Goal: Communication & Community: Answer question/provide support

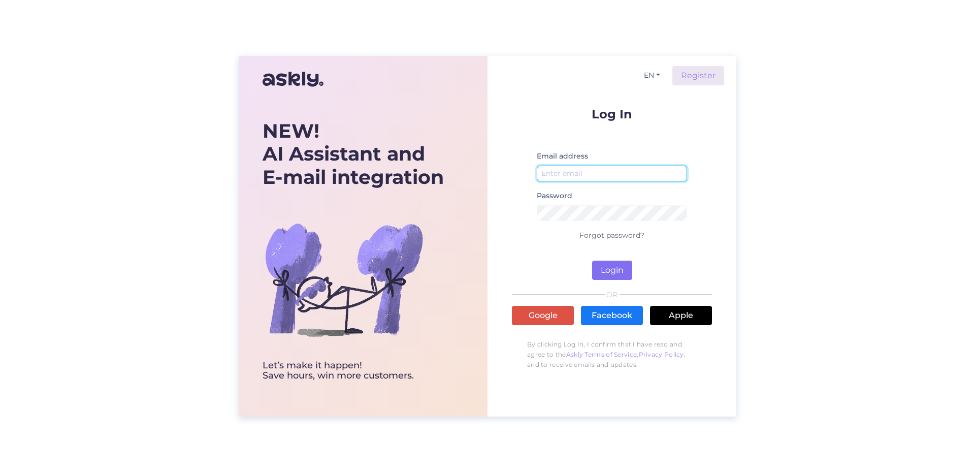
type input "[EMAIL_ADDRESS][DOMAIN_NAME]"
click at [603, 271] on button "Login" at bounding box center [612, 270] width 40 height 19
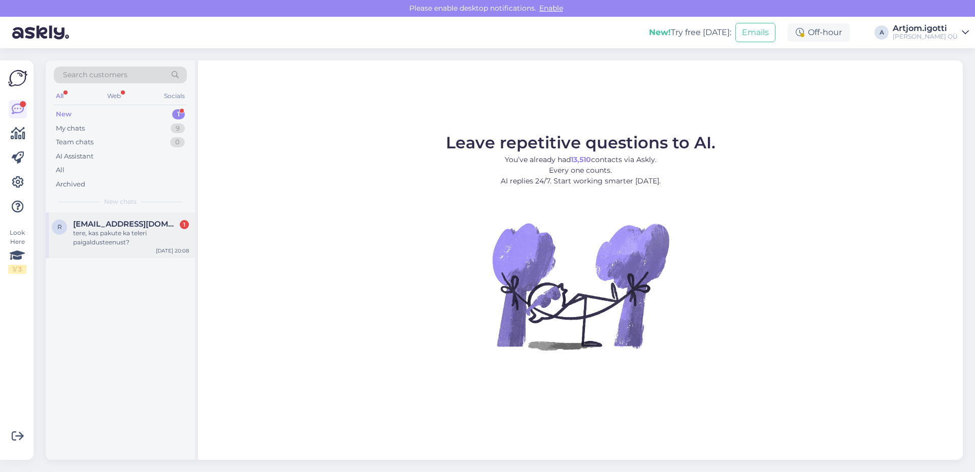
drag, startPoint x: 127, startPoint y: 226, endPoint x: 178, endPoint y: 221, distance: 51.5
click at [128, 226] on span "[EMAIL_ADDRESS][DOMAIN_NAME]" at bounding box center [126, 223] width 106 height 9
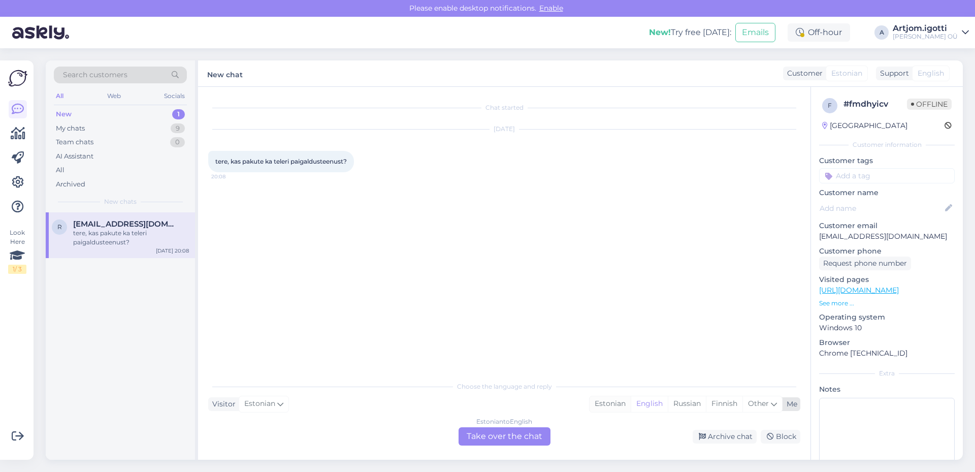
click at [603, 406] on div "Estonian" at bounding box center [610, 403] width 41 height 15
click at [483, 439] on div "Estonian to Estonian Take over the chat" at bounding box center [505, 436] width 92 height 18
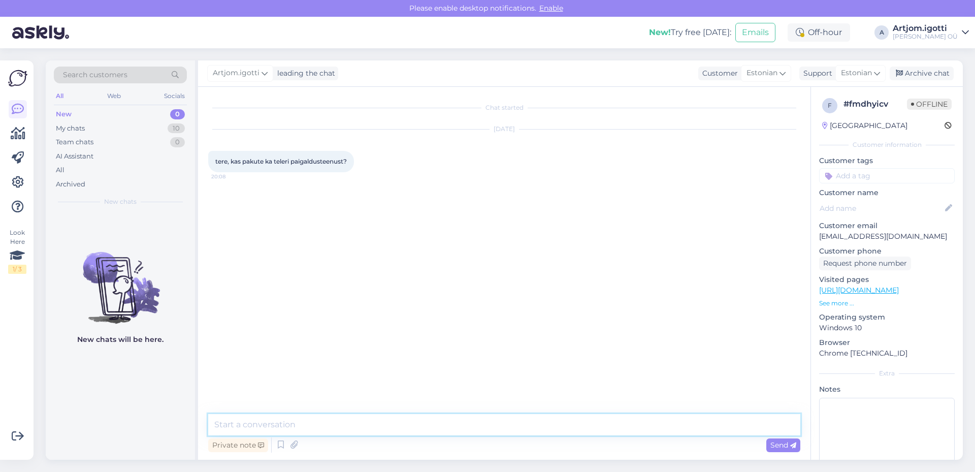
click at [344, 422] on textarea at bounding box center [504, 424] width 592 height 21
type textarea "Tere [PERSON_NAME], millist paigaldust, teie mõtlete?"
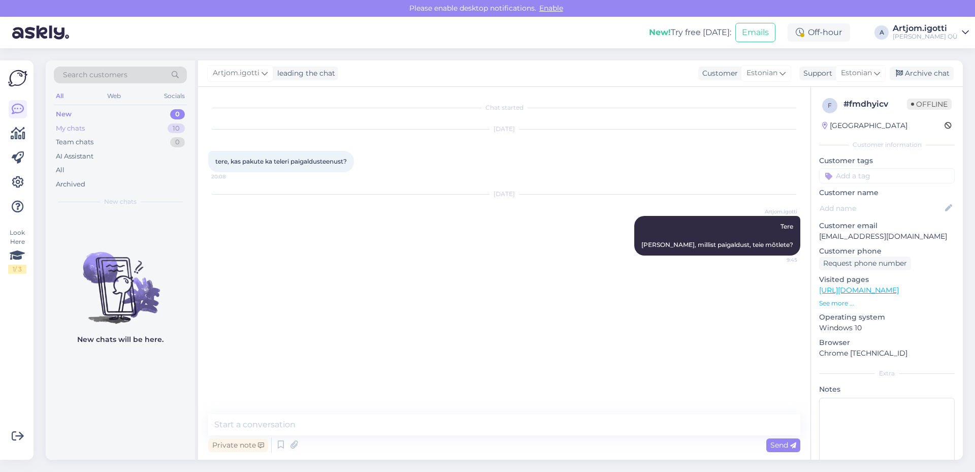
click at [128, 122] on div "My chats 10" at bounding box center [120, 128] width 133 height 14
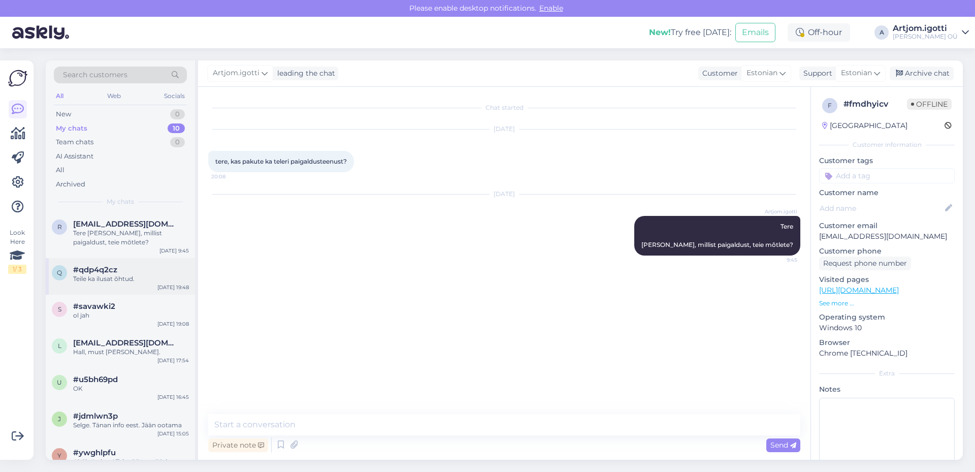
click at [130, 259] on div "q #qdp4q2cz Teile ka ilusat õhtud. [DATE] 19:48" at bounding box center [120, 276] width 149 height 37
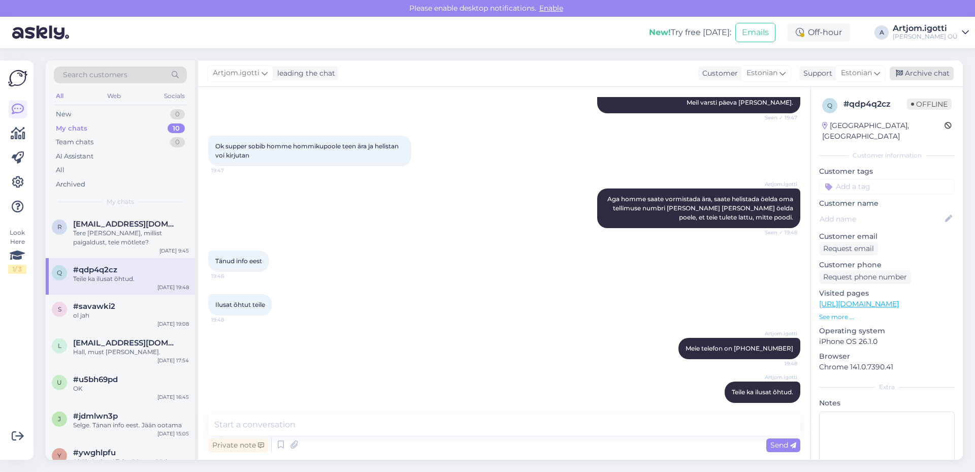
click at [914, 67] on div "Archive chat" at bounding box center [922, 74] width 64 height 14
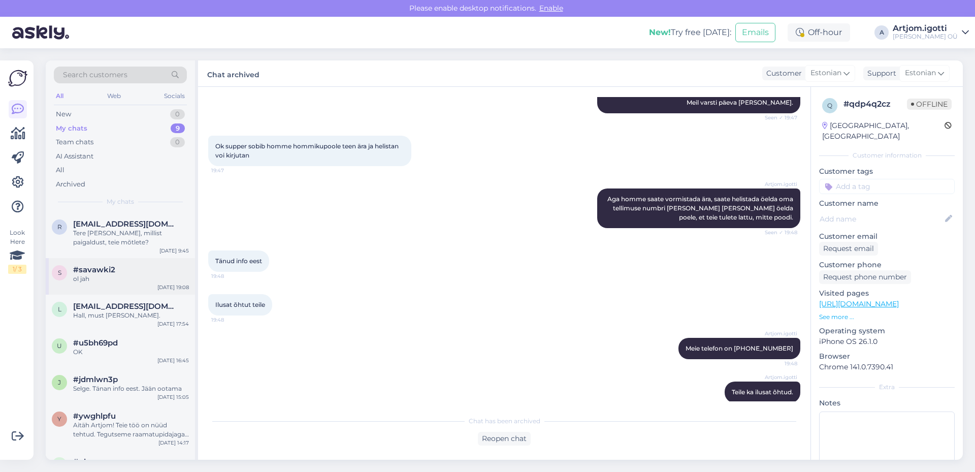
click at [129, 276] on div "ol jah" at bounding box center [131, 278] width 116 height 9
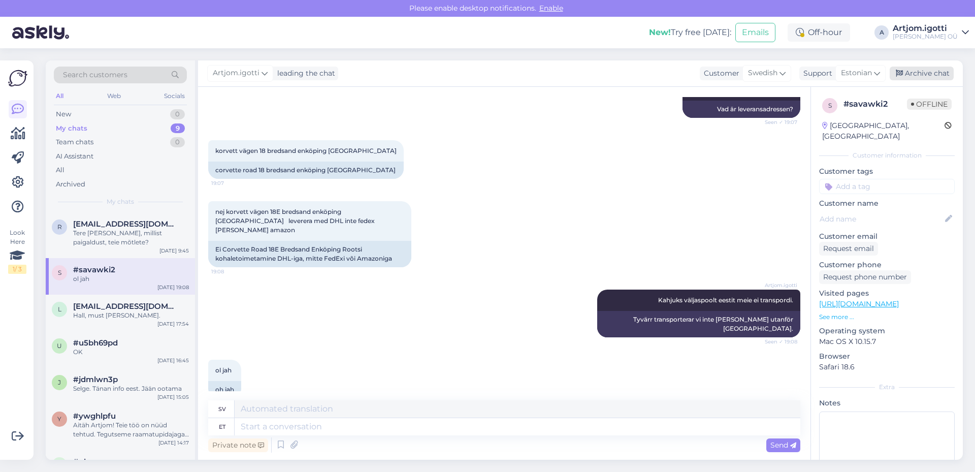
drag, startPoint x: 943, startPoint y: 65, endPoint x: 938, endPoint y: 71, distance: 7.9
click at [943, 66] on div "Artjom.[PERSON_NAME] leading the chat Customer Swedish Support Estonian Archive…" at bounding box center [580, 73] width 765 height 26
click at [938, 71] on div "Archive chat" at bounding box center [922, 74] width 64 height 14
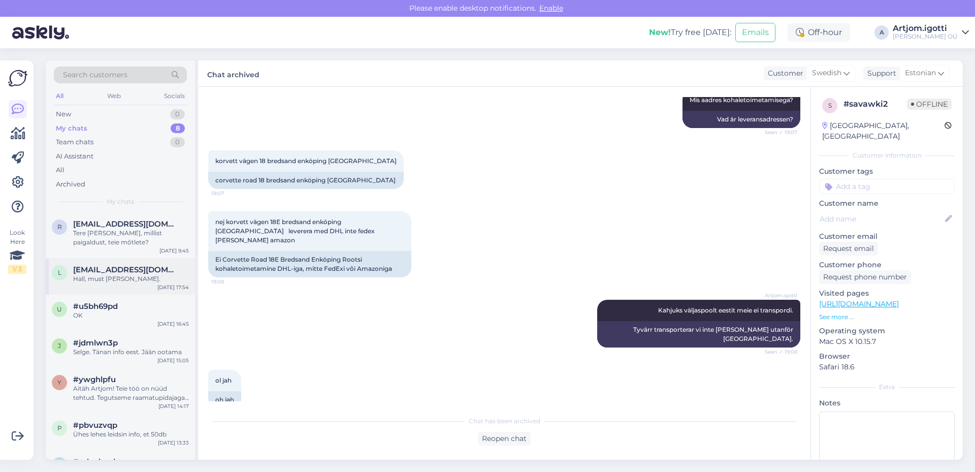
click at [137, 285] on div "l [EMAIL_ADDRESS][DOMAIN_NAME] Hall, must [PERSON_NAME]. [DATE] 17:54" at bounding box center [120, 276] width 149 height 37
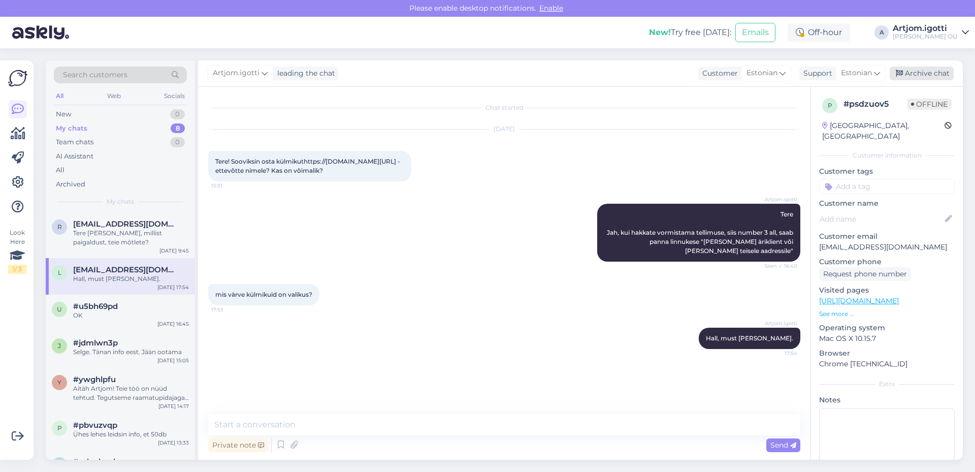
click at [927, 76] on div "Archive chat" at bounding box center [922, 74] width 64 height 14
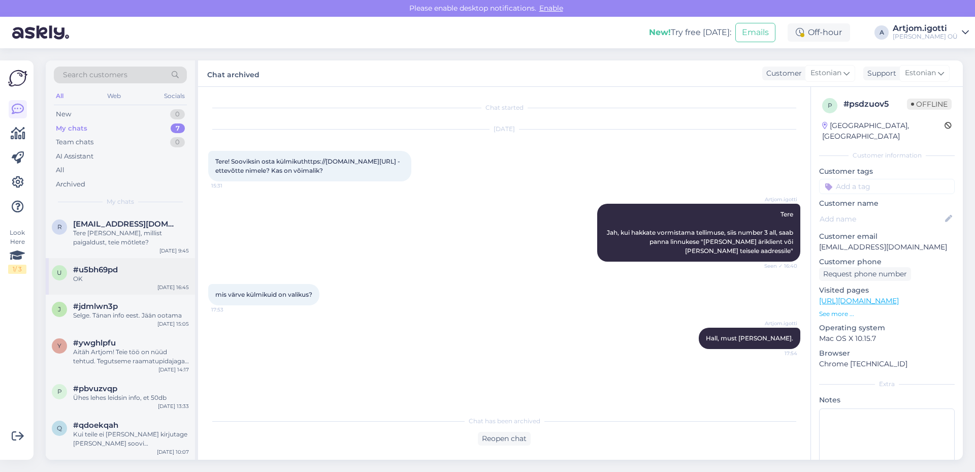
click at [92, 277] on div "OK" at bounding box center [131, 278] width 116 height 9
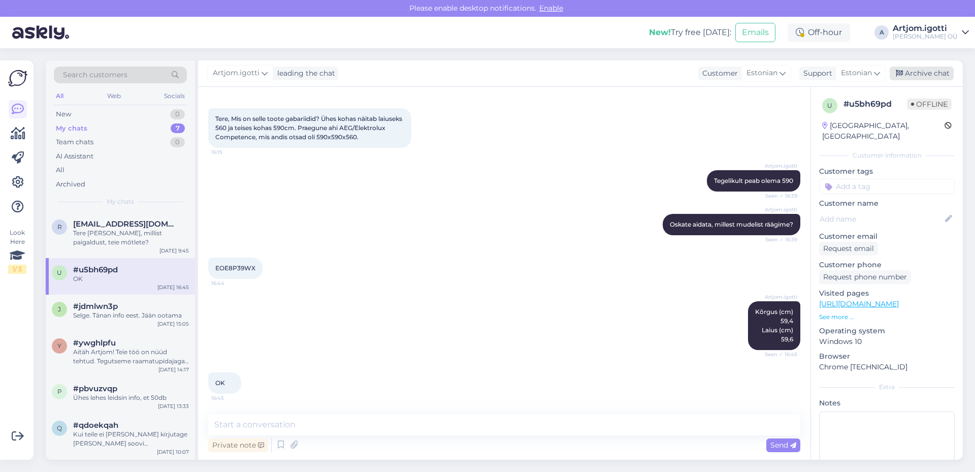
click at [915, 71] on div "Archive chat" at bounding box center [922, 74] width 64 height 14
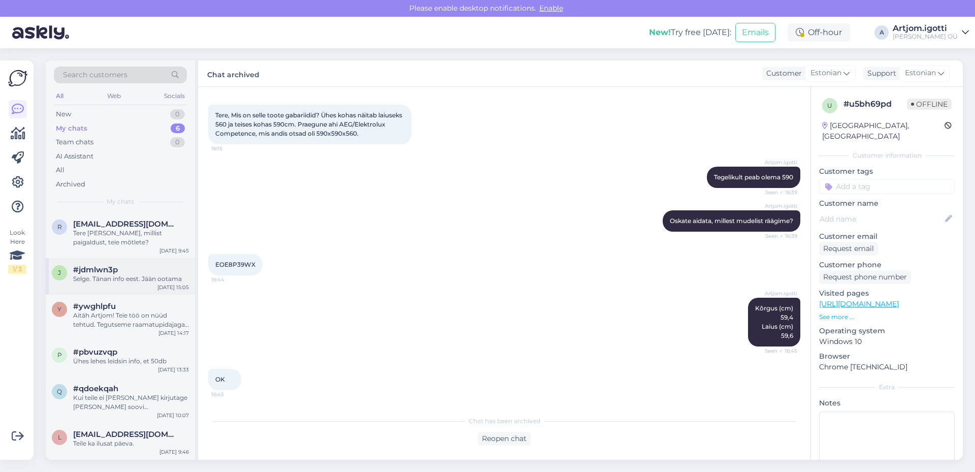
click at [112, 287] on div "j #jdmlwn3p Selge. Tänan info eest. Jään ootama [DATE] 15:05" at bounding box center [120, 276] width 149 height 37
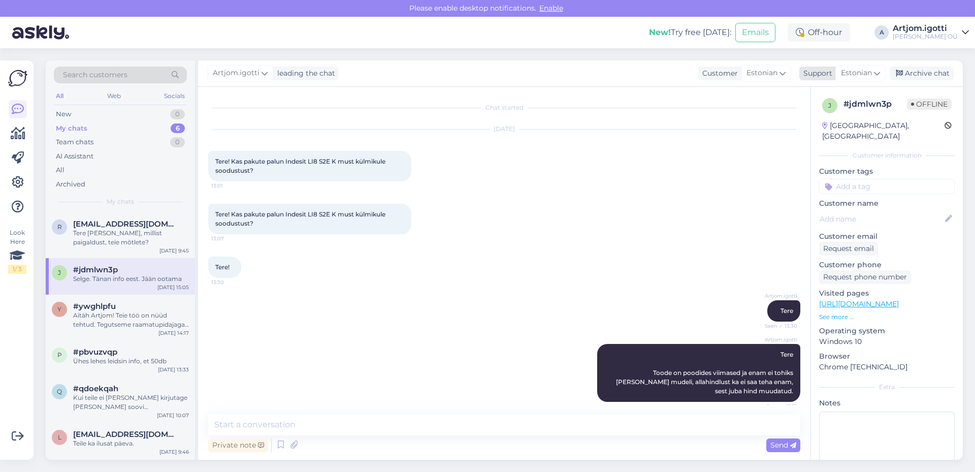
scroll to position [1867, 0]
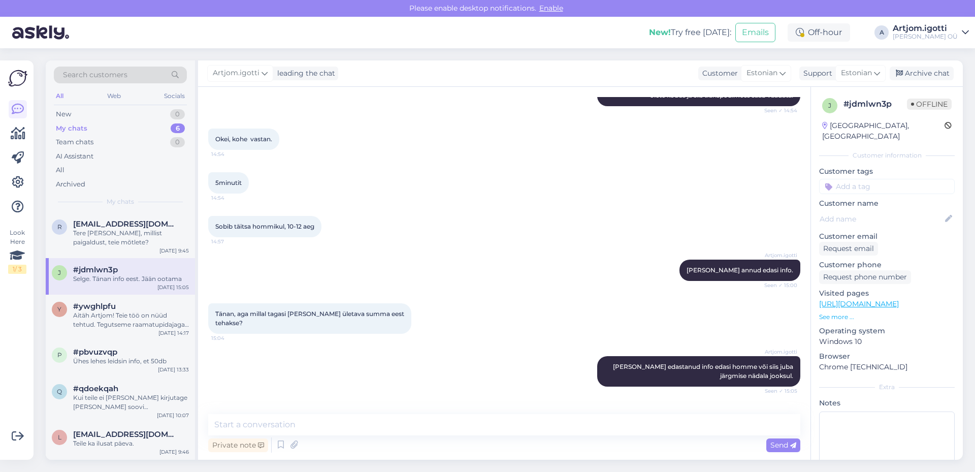
drag, startPoint x: 912, startPoint y: 73, endPoint x: 636, endPoint y: 147, distance: 286.3
click at [912, 73] on div "Archive chat" at bounding box center [922, 74] width 64 height 14
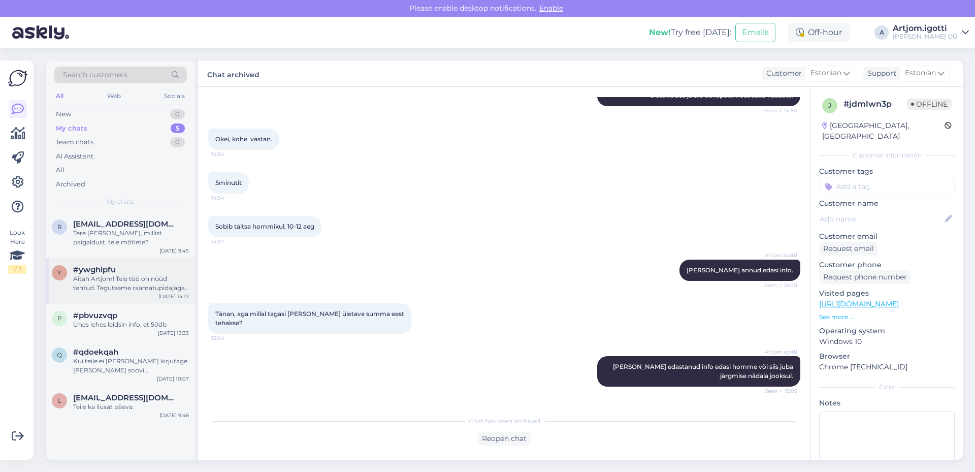
click at [111, 284] on div "Aitäh Artjom! Teie töö on nüüd tehtud. Tegutseme raamatupidajaga edasi..." at bounding box center [131, 283] width 116 height 18
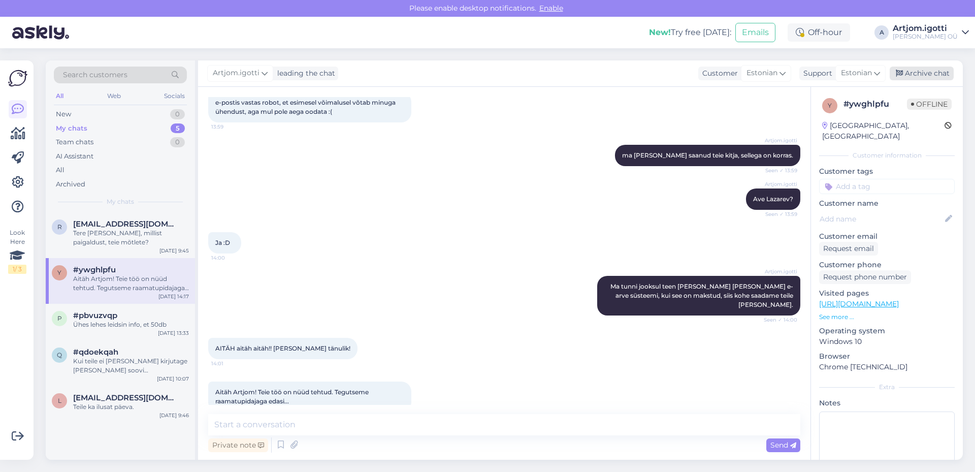
click at [923, 75] on div "Archive chat" at bounding box center [922, 74] width 64 height 14
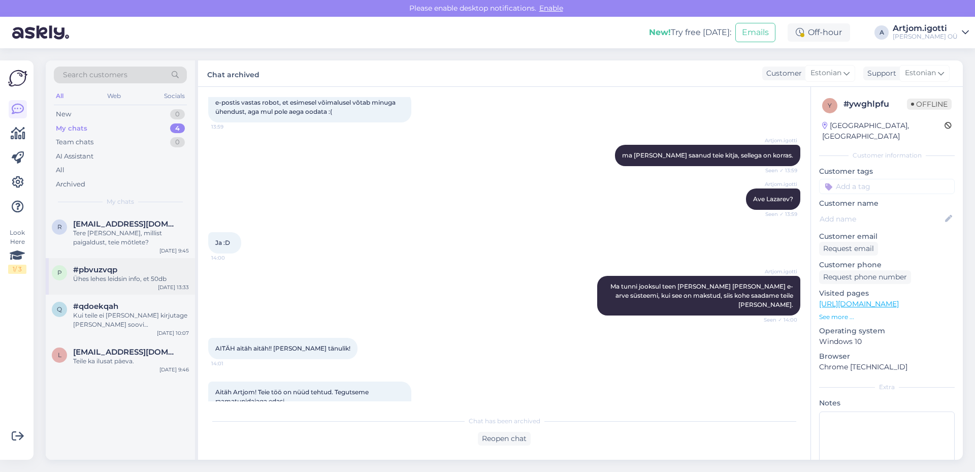
click at [133, 271] on div "#pbvuzvqp" at bounding box center [131, 269] width 116 height 9
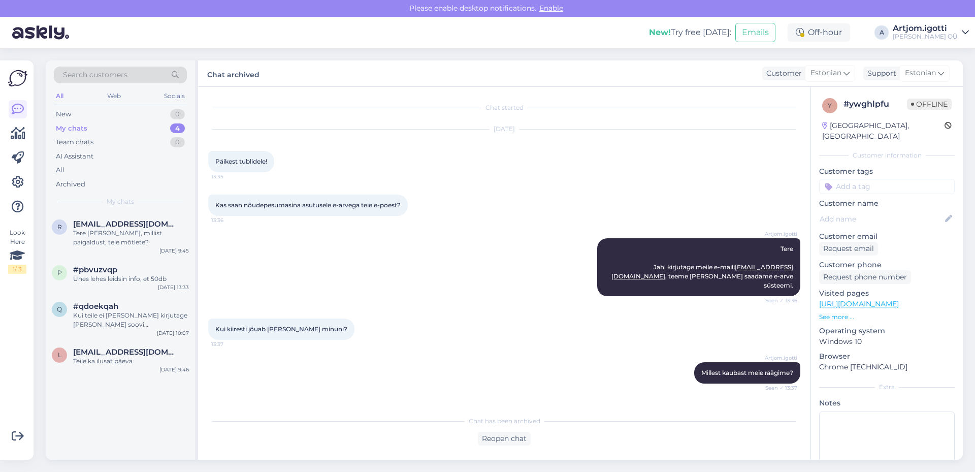
scroll to position [115, 0]
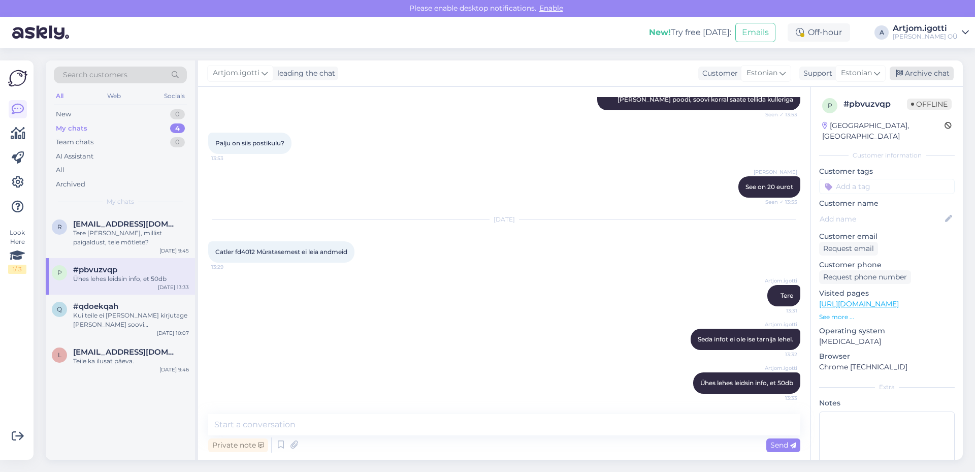
click at [925, 70] on div "Archive chat" at bounding box center [922, 74] width 64 height 14
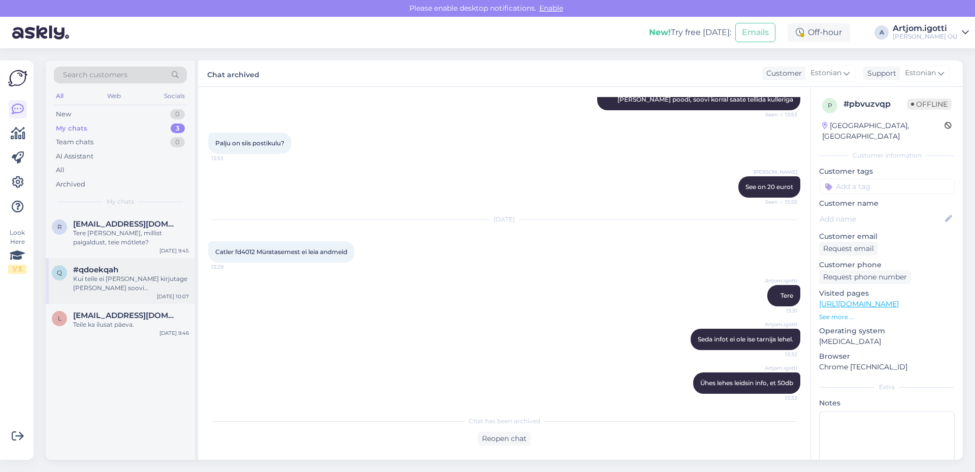
click at [104, 292] on div "Kui teile ei [PERSON_NAME] kirjutage [PERSON_NAME] soovi [EMAIL_ADDRESS][DOMAIN…" at bounding box center [131, 283] width 116 height 18
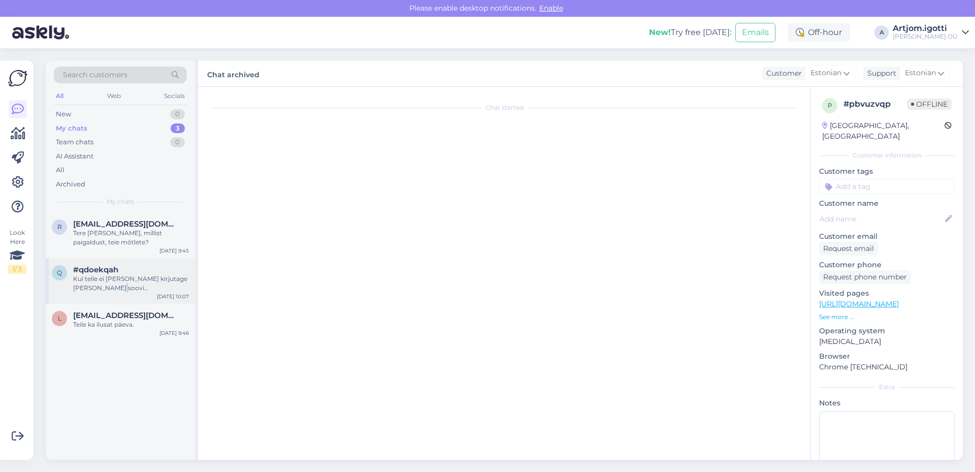
scroll to position [174, 0]
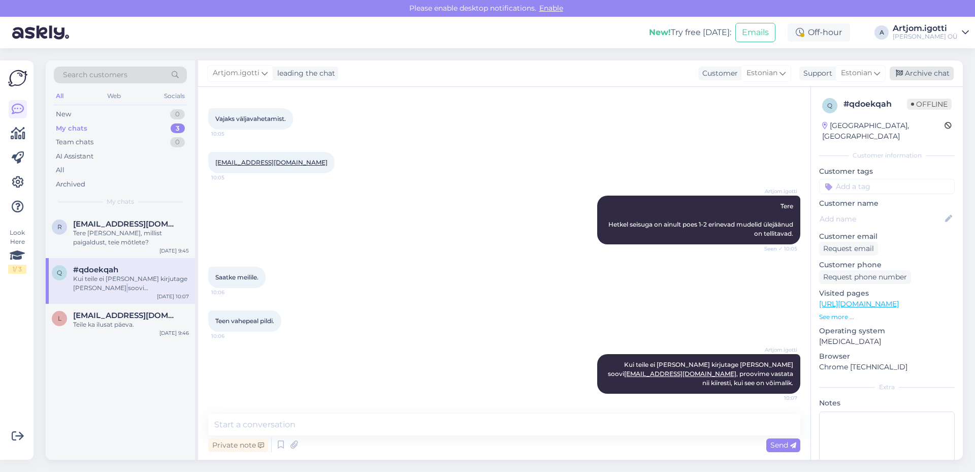
click at [934, 75] on div "Archive chat" at bounding box center [922, 74] width 64 height 14
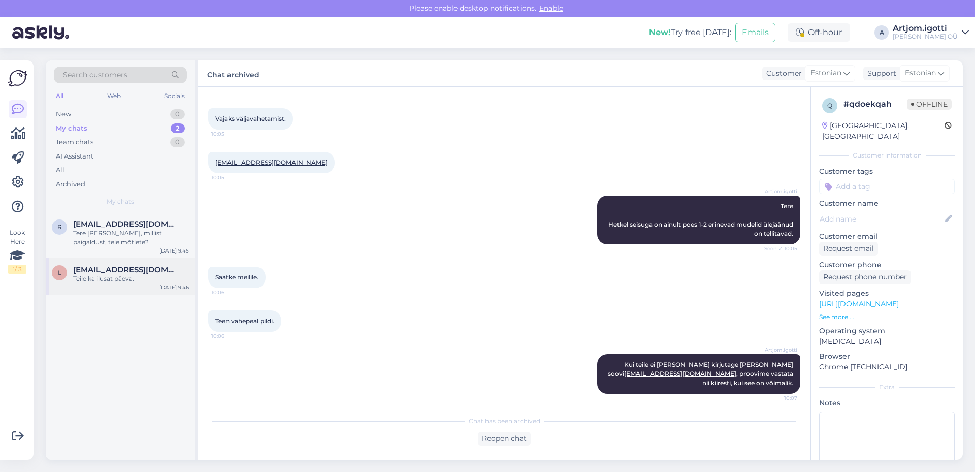
click at [137, 271] on span "[EMAIL_ADDRESS][DOMAIN_NAME]" at bounding box center [126, 269] width 106 height 9
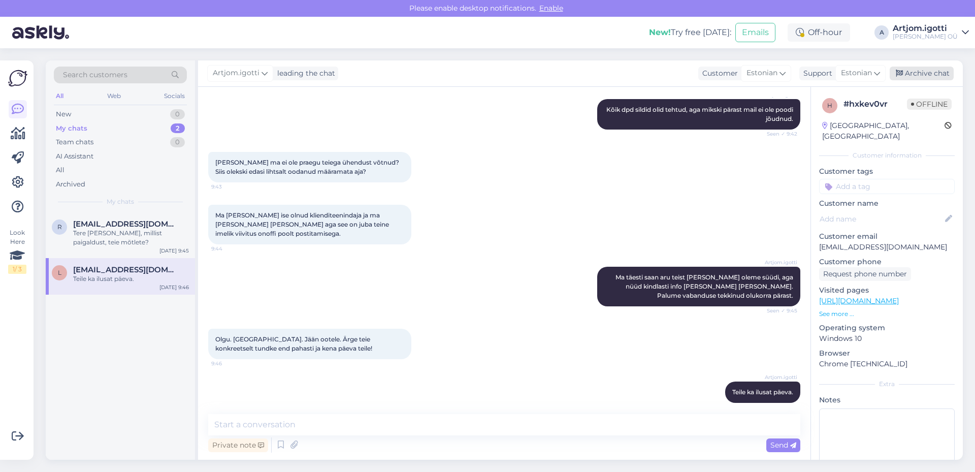
click at [911, 70] on div "Archive chat" at bounding box center [922, 74] width 64 height 14
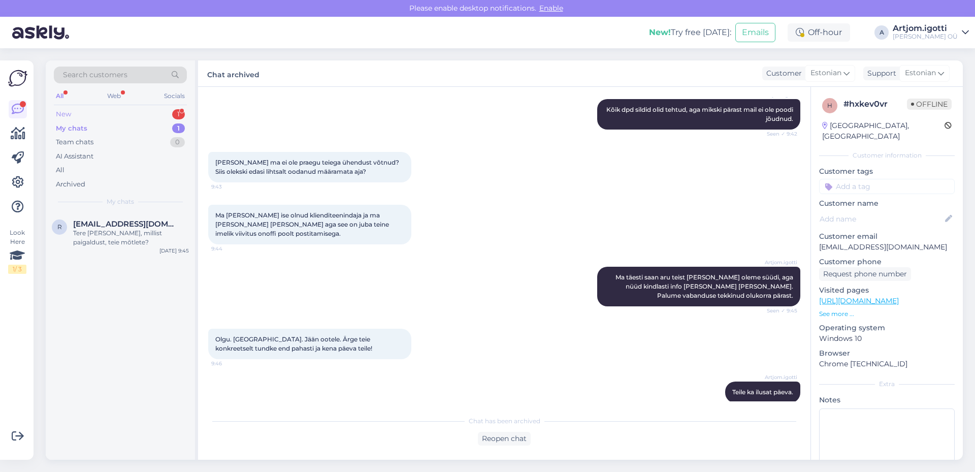
click at [152, 117] on div "New 1" at bounding box center [120, 114] width 133 height 14
click at [139, 237] on div "Tervist" at bounding box center [131, 233] width 116 height 9
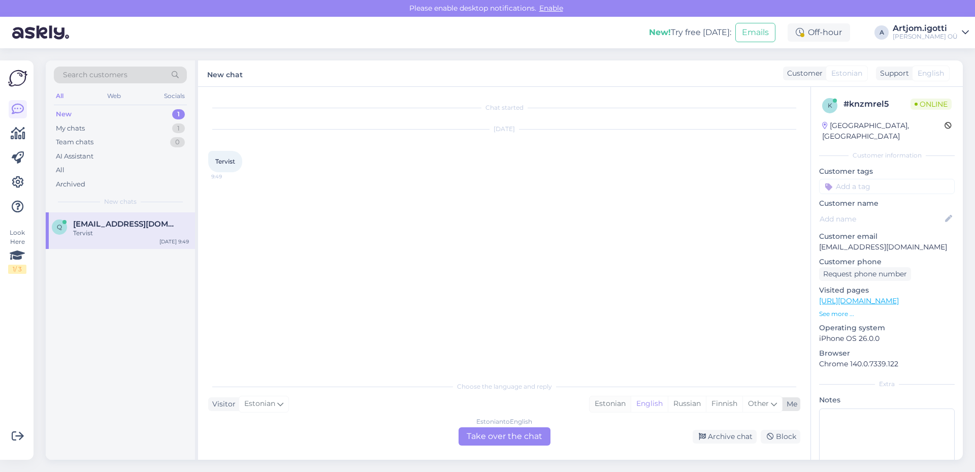
drag, startPoint x: 619, startPoint y: 398, endPoint x: 614, endPoint y: 400, distance: 5.9
click at [619, 397] on div "Estonian" at bounding box center [610, 403] width 41 height 15
click at [495, 439] on div "Estonian to Estonian Take over the chat" at bounding box center [505, 436] width 92 height 18
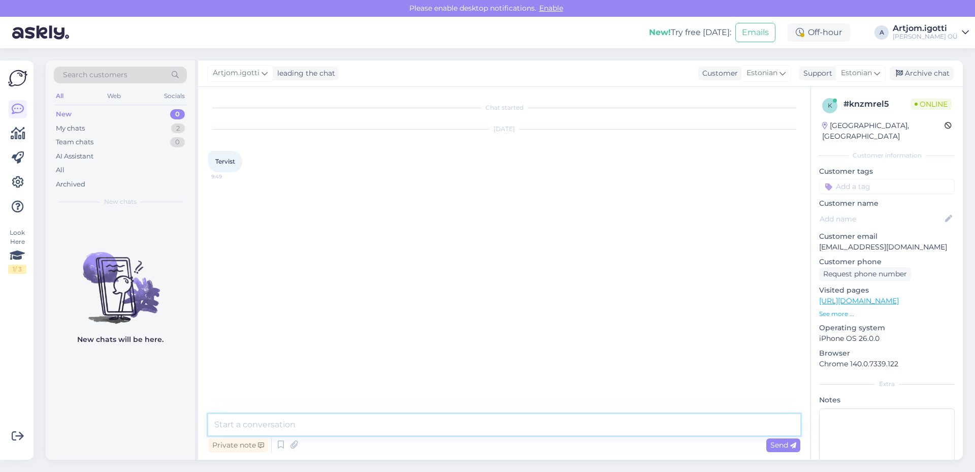
click at [474, 420] on textarea at bounding box center [504, 424] width 592 height 21
type textarea "Tere"
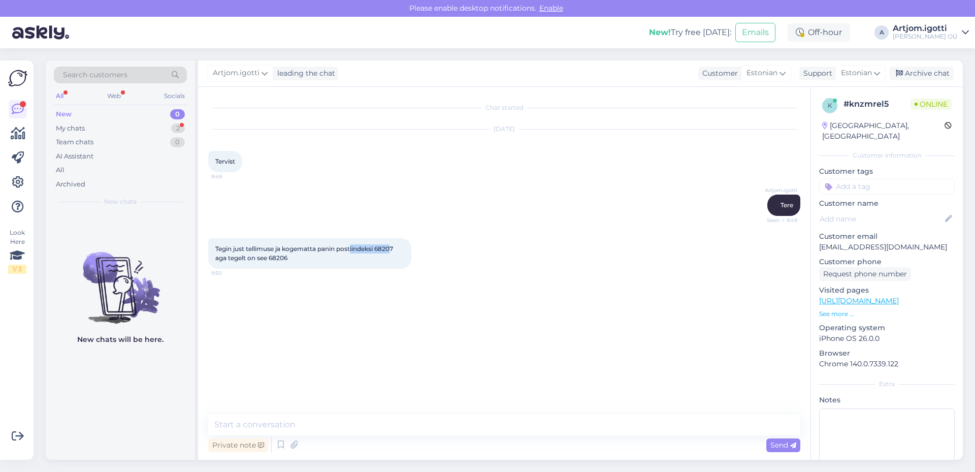
drag, startPoint x: 352, startPoint y: 247, endPoint x: 395, endPoint y: 248, distance: 42.7
click at [395, 248] on span "Tegin just tellimuse ja kogematta panin postiindeksi 68207 aga tegelt on see 68…" at bounding box center [304, 253] width 179 height 17
click at [292, 256] on div "Tegin just tellimuse ja kogematta panin postiindeksi 68207 aga tegelt on see 68…" at bounding box center [309, 253] width 203 height 30
click at [283, 257] on span "Tegin just tellimuse ja kogematta panin postiindeksi 68207 aga tegelt on see 68…" at bounding box center [304, 253] width 179 height 17
drag, startPoint x: 278, startPoint y: 435, endPoint x: 290, endPoint y: 425, distance: 15.2
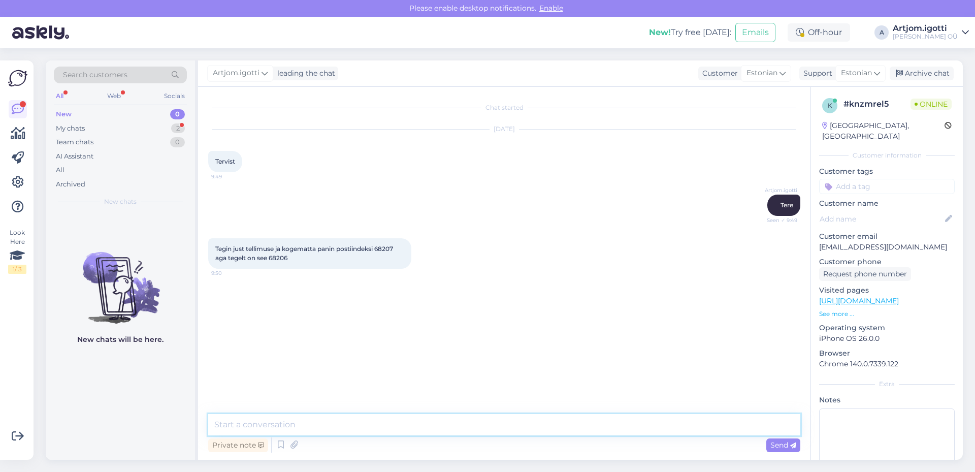
click at [279, 432] on textarea at bounding box center [504, 424] width 592 height 21
type textarea "{"
type textarea "P"
type textarea "["
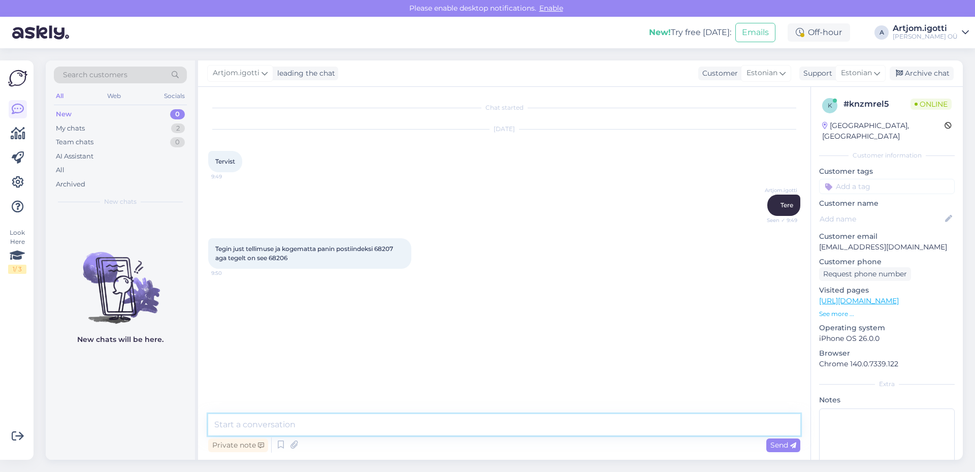
type textarea "Х"
type textarea "Ü"
type textarea "Öelge palun arve numbri. Saan teha paranduse."
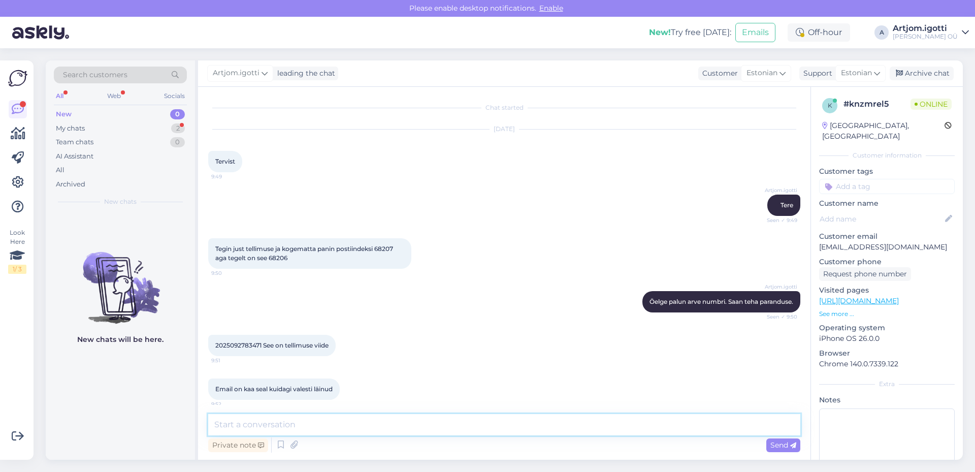
scroll to position [59, 0]
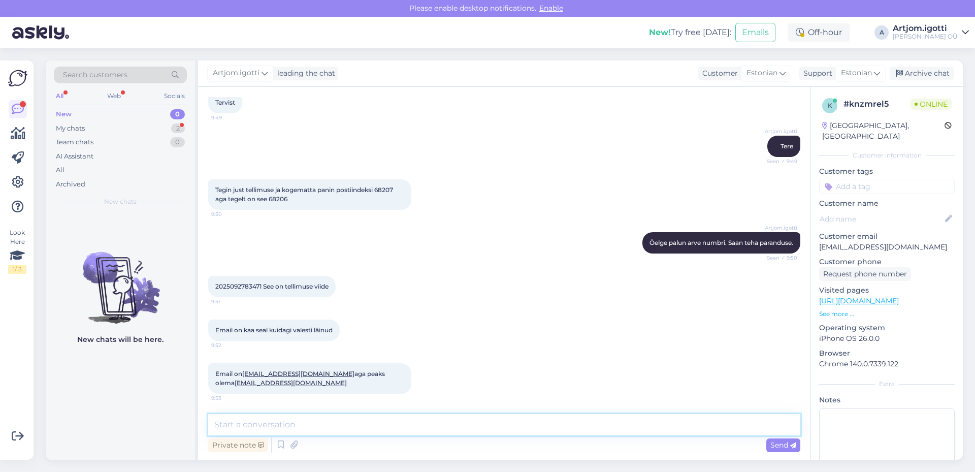
click at [292, 423] on textarea at bounding box center [504, 424] width 592 height 21
type textarea "[PERSON_NAME], teen muudatuse."
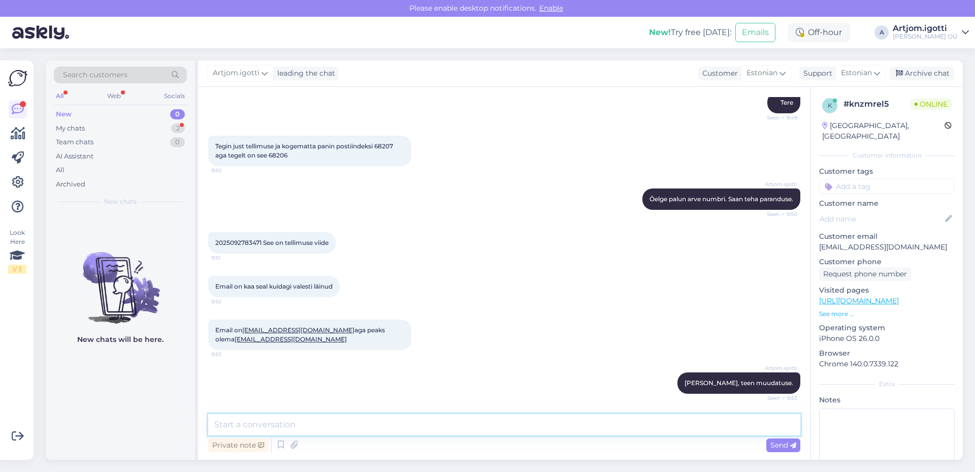
scroll to position [190, 0]
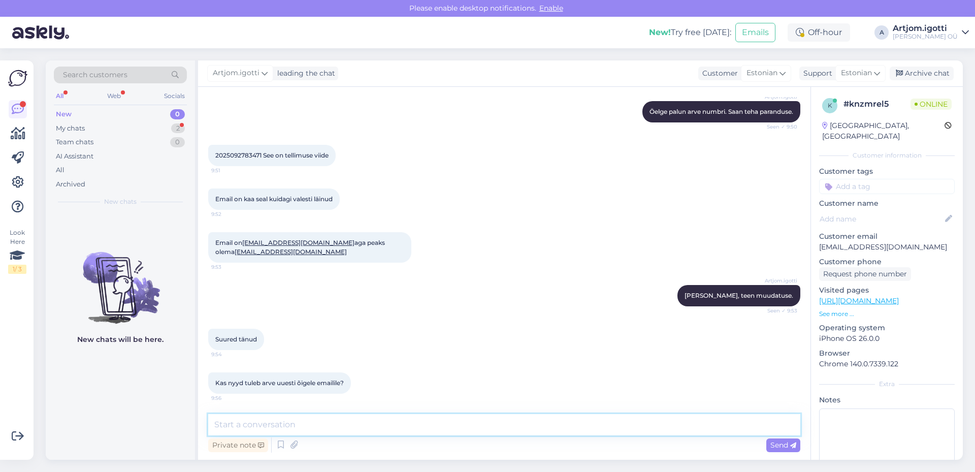
click at [431, 420] on textarea at bounding box center [504, 424] width 592 height 21
type textarea "Jah"
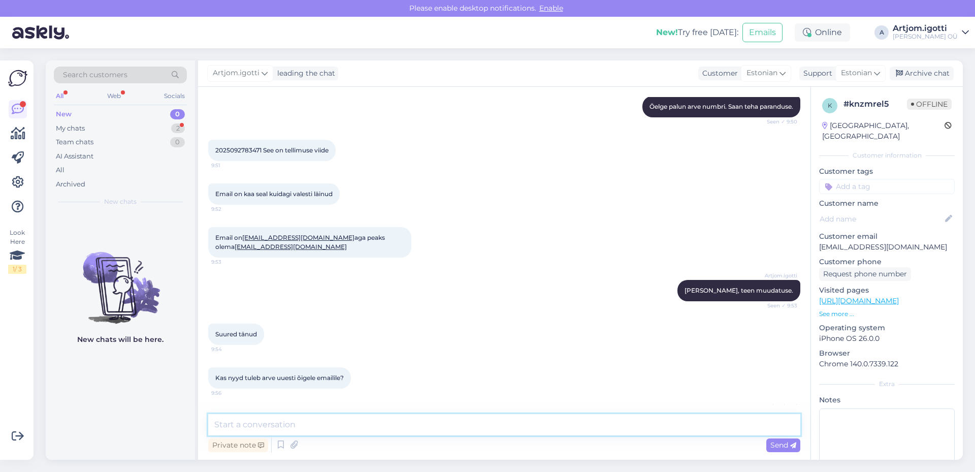
scroll to position [176, 0]
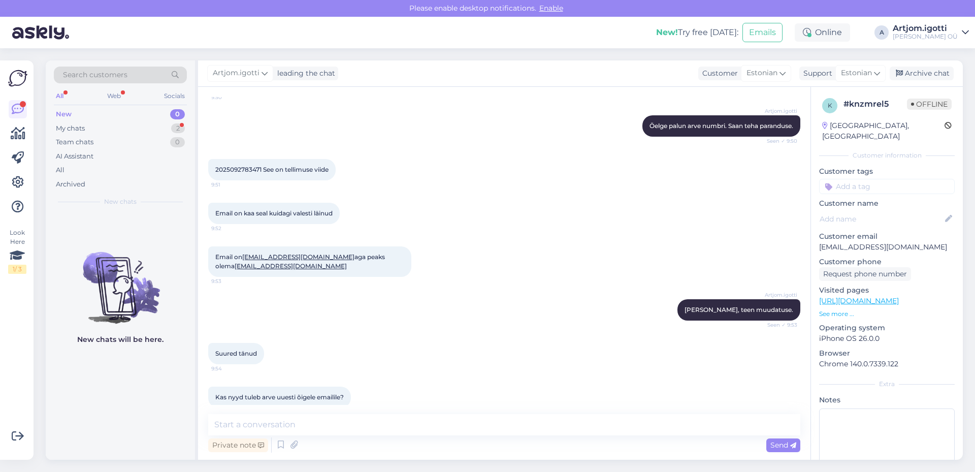
click at [244, 171] on span "2025092783471 See on tellimuse viide" at bounding box center [271, 170] width 113 height 8
copy span "2025092783471"
